Goal: Check status

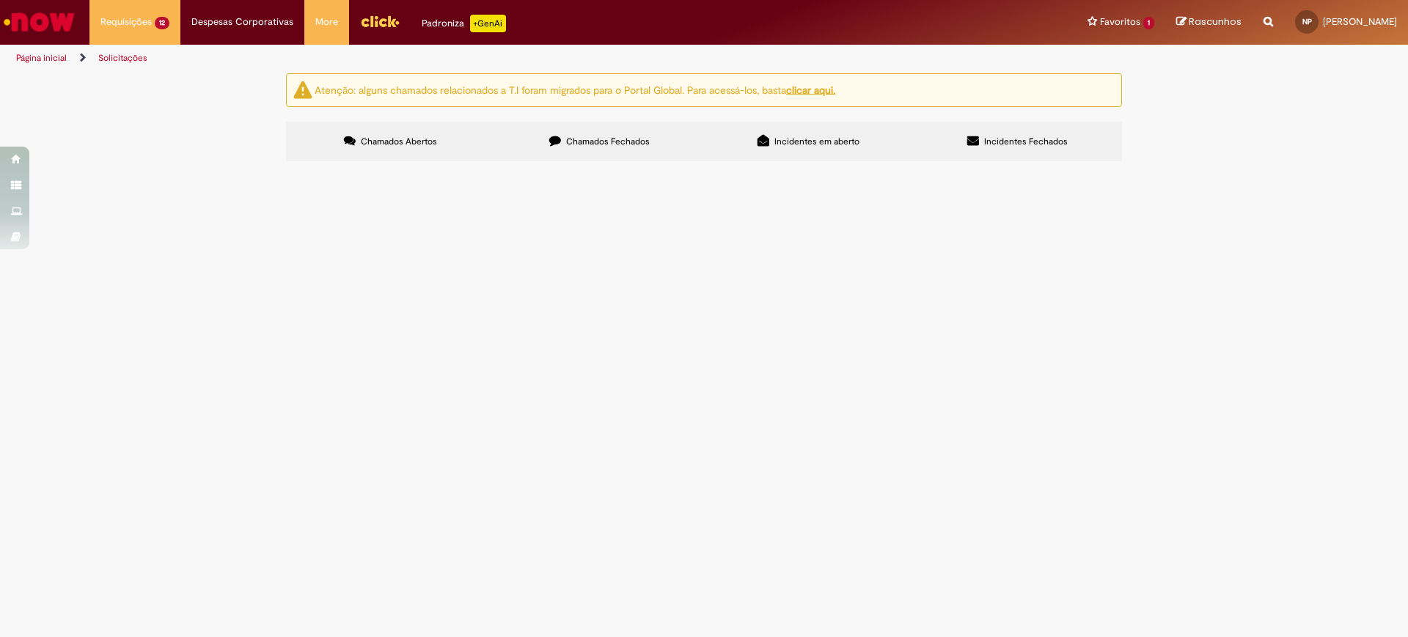
click at [0, 0] on span "Plataforma Elevatória." at bounding box center [0, 0] width 0 height 0
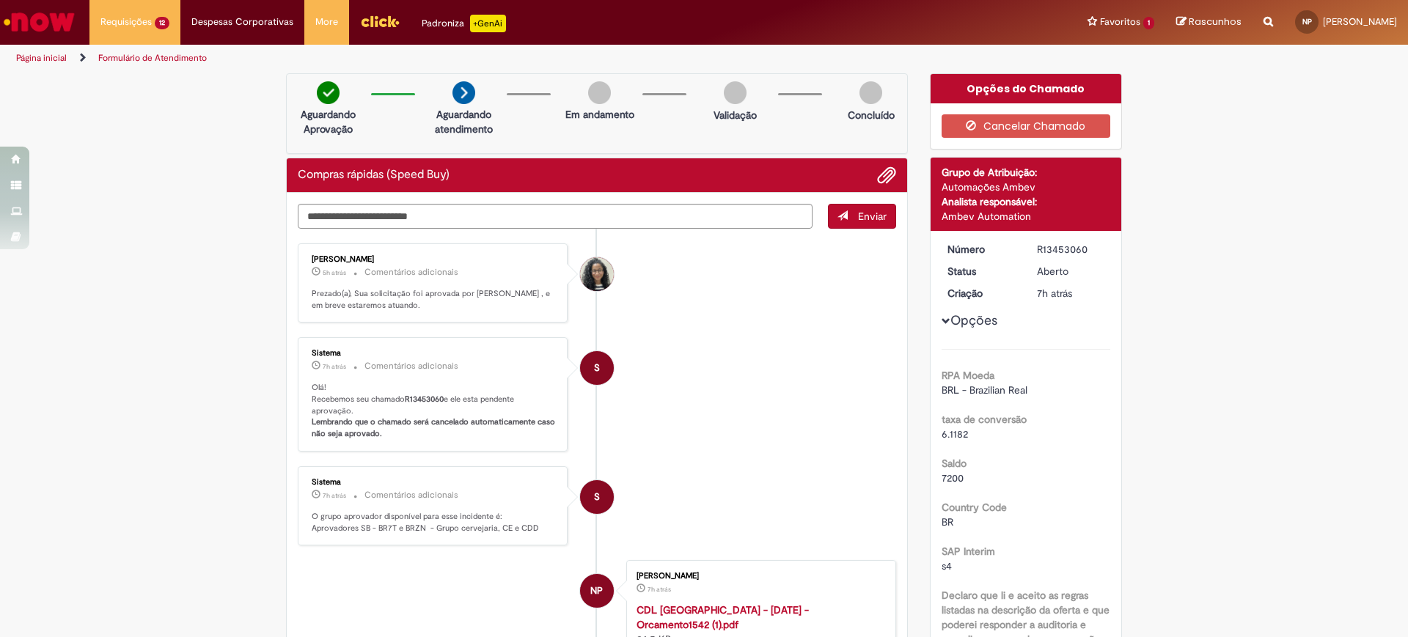
click at [783, 355] on li "S Sistema 7h atrás 7 horas atrás Comentários adicionais Olá! Recebemos seu cham…" at bounding box center [597, 394] width 598 height 114
